Goal: Find specific page/section: Find specific page/section

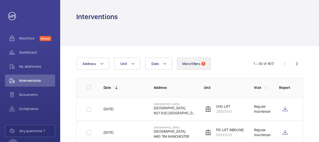
scroll to position [53, 0]
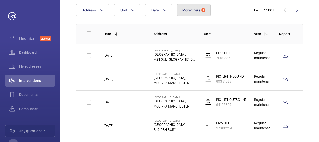
click at [201, 9] on span "1" at bounding box center [203, 10] width 4 height 4
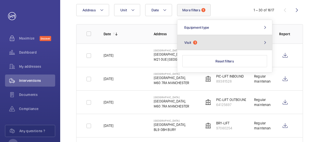
click at [221, 41] on button "Visit 1" at bounding box center [224, 42] width 95 height 15
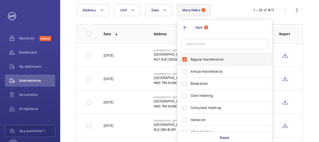
click at [219, 59] on span "Regular maintenance" at bounding box center [225, 59] width 69 height 5
click at [190, 59] on input "Regular maintenance" at bounding box center [185, 59] width 10 height 10
checkbox input "false"
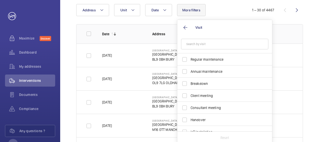
click at [222, 9] on div "Date Address Unit More filters Visit Regular maintenance Annual maintenance Bre…" at bounding box center [159, 10] width 167 height 12
